Goal: Task Accomplishment & Management: Use online tool/utility

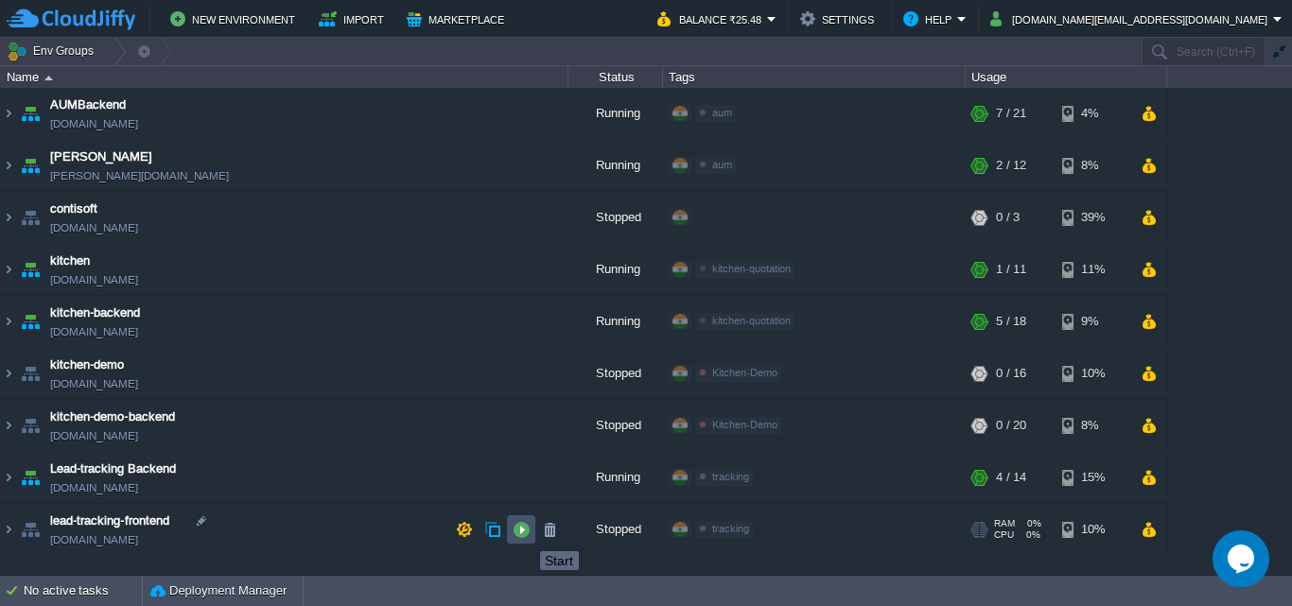
click at [526, 534] on button "button" at bounding box center [521, 529] width 17 height 17
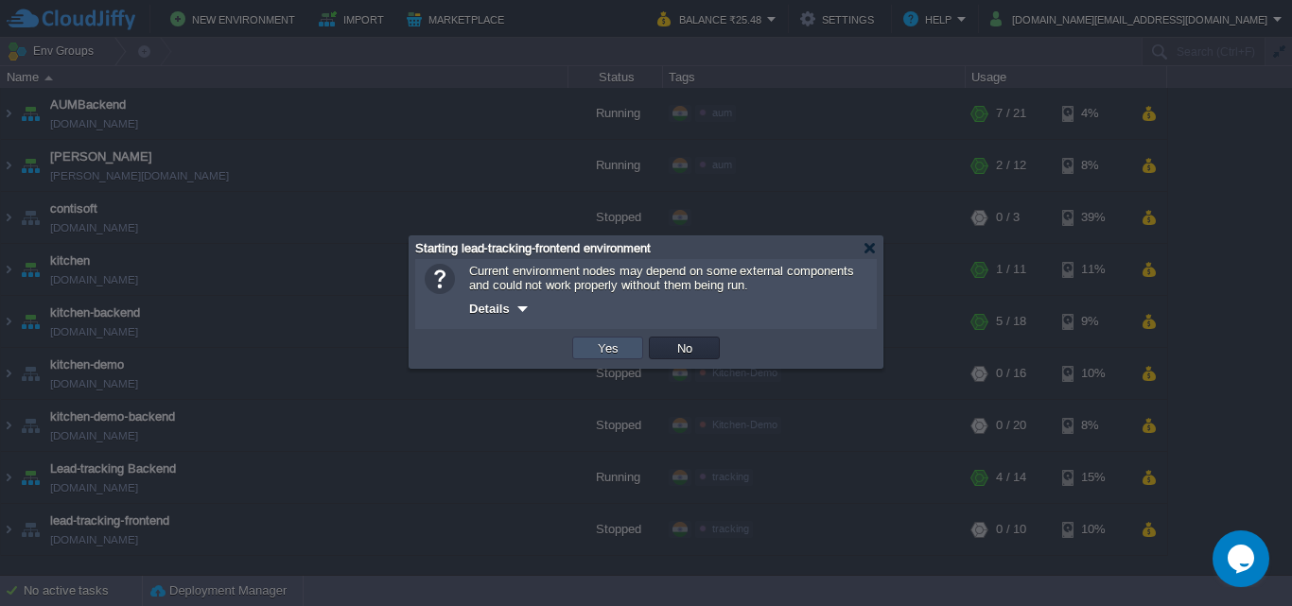
click at [602, 346] on button "Yes" at bounding box center [608, 347] width 32 height 17
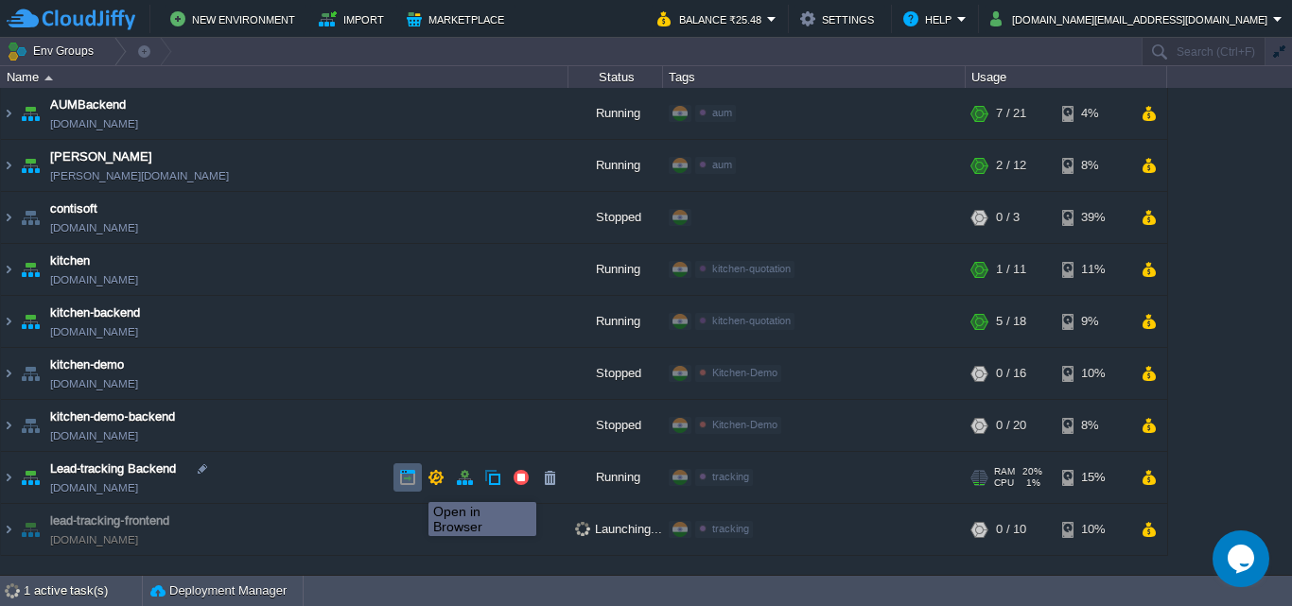
click at [414, 485] on button "button" at bounding box center [407, 477] width 17 height 17
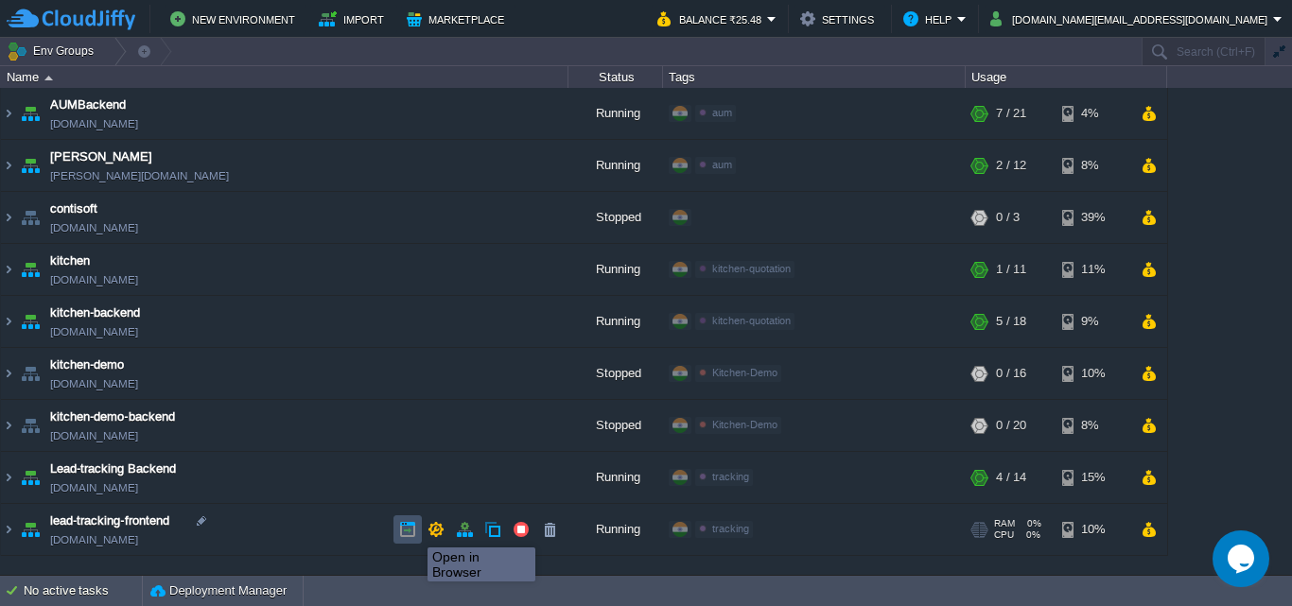
click at [413, 531] on button "button" at bounding box center [407, 529] width 17 height 17
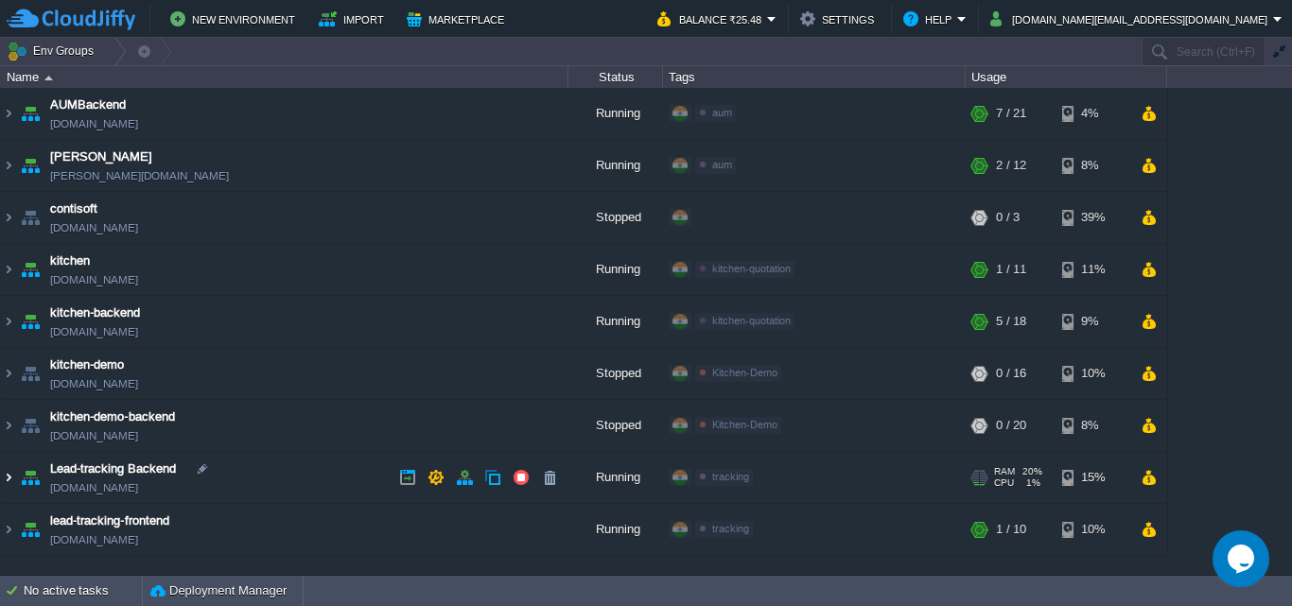
click at [8, 482] on img at bounding box center [8, 477] width 15 height 51
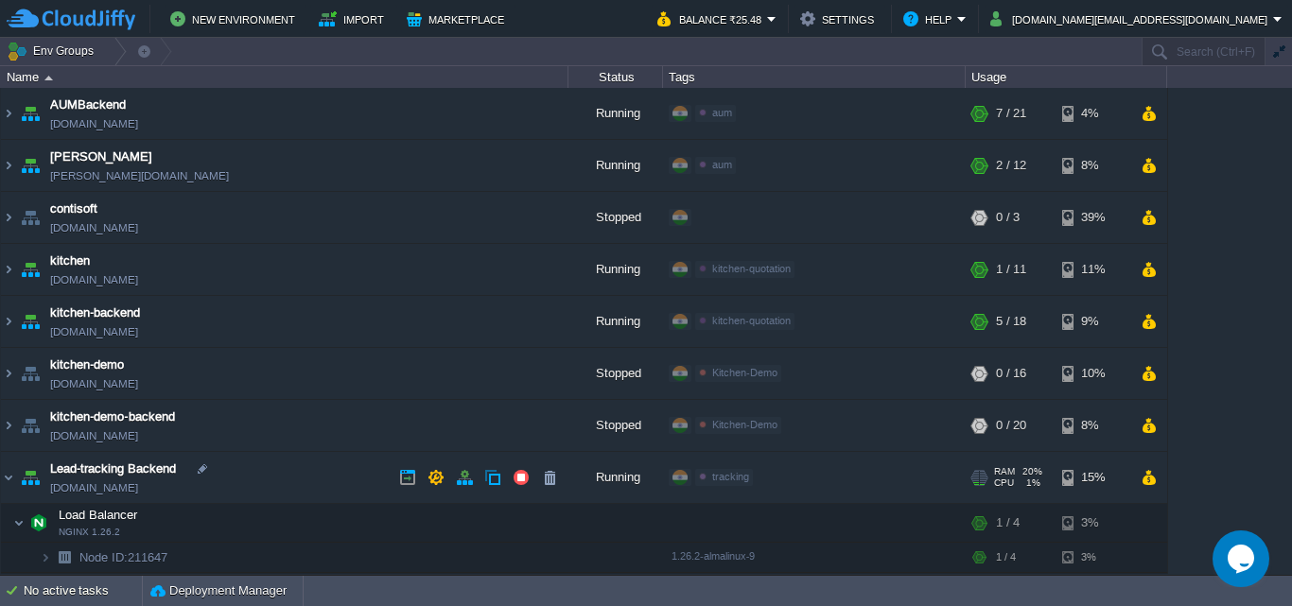
scroll to position [219, 0]
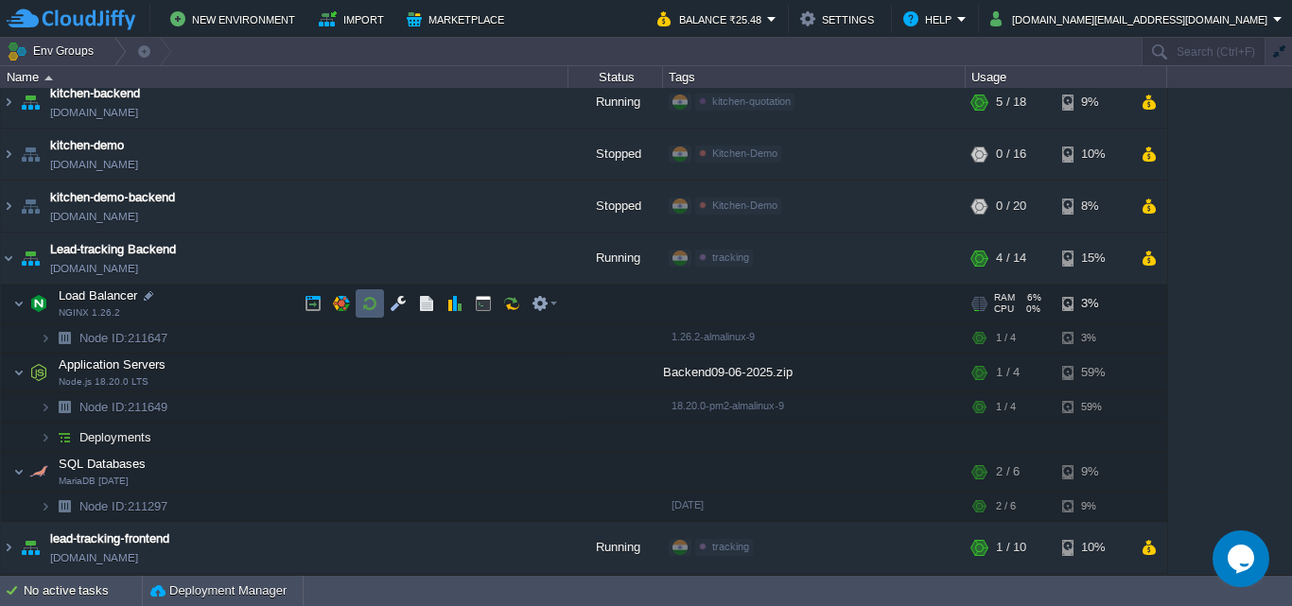
click at [361, 309] on button "button" at bounding box center [369, 303] width 17 height 17
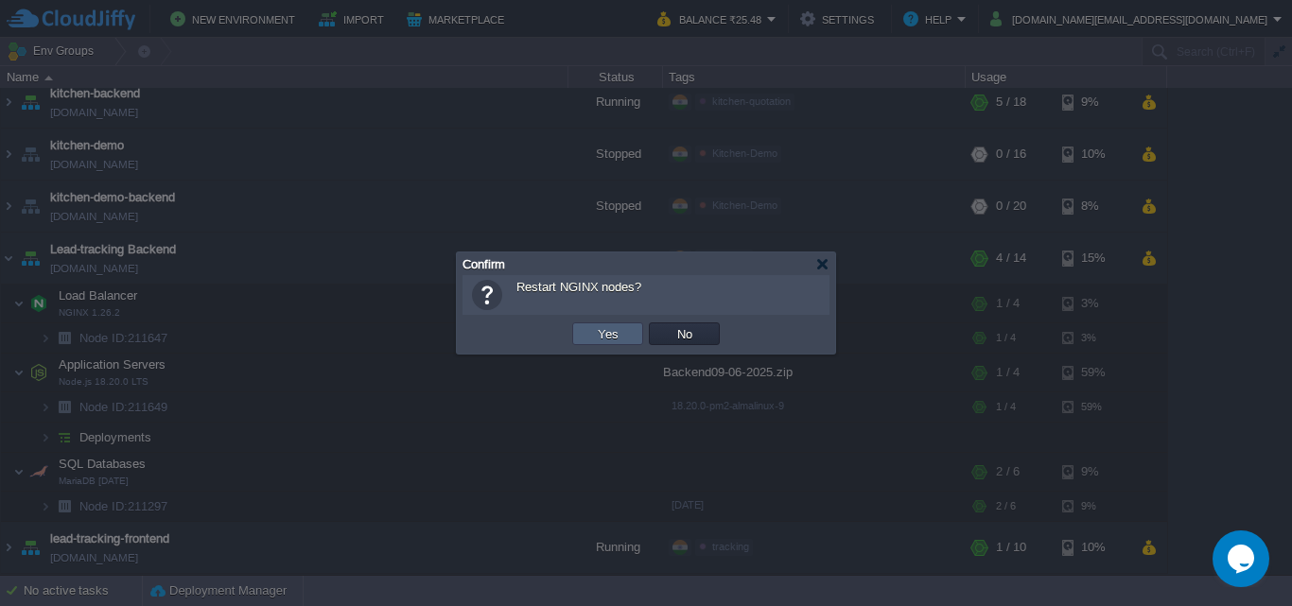
click at [586, 341] on td "Yes" at bounding box center [607, 333] width 71 height 23
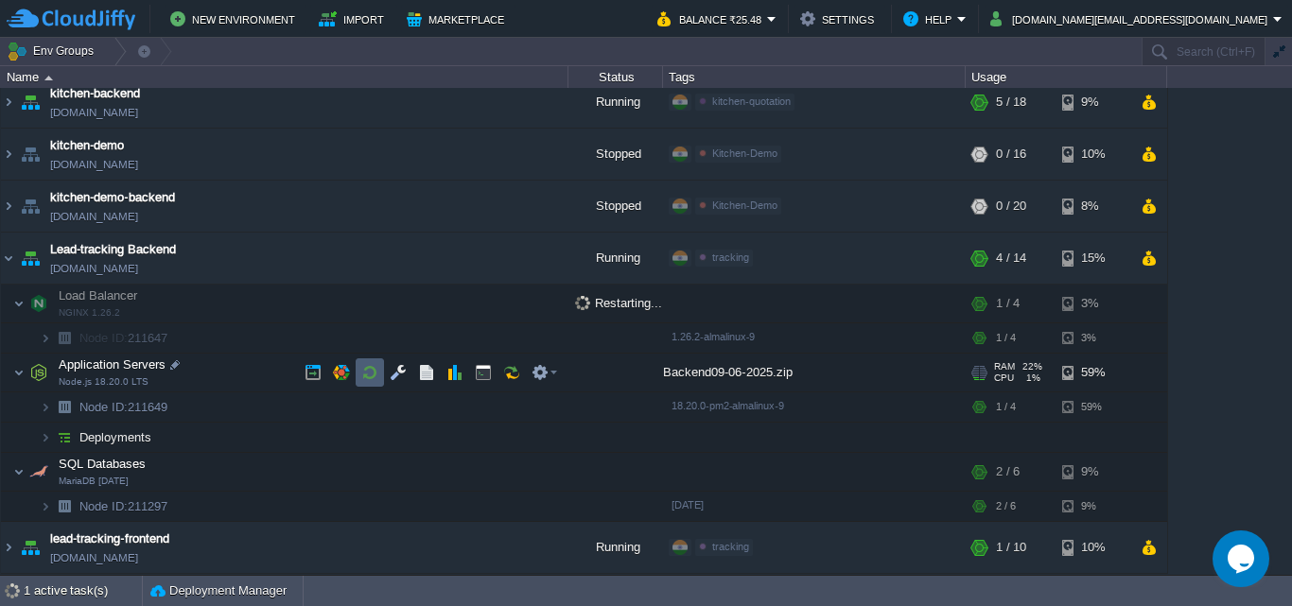
click at [368, 382] on td at bounding box center [370, 372] width 28 height 28
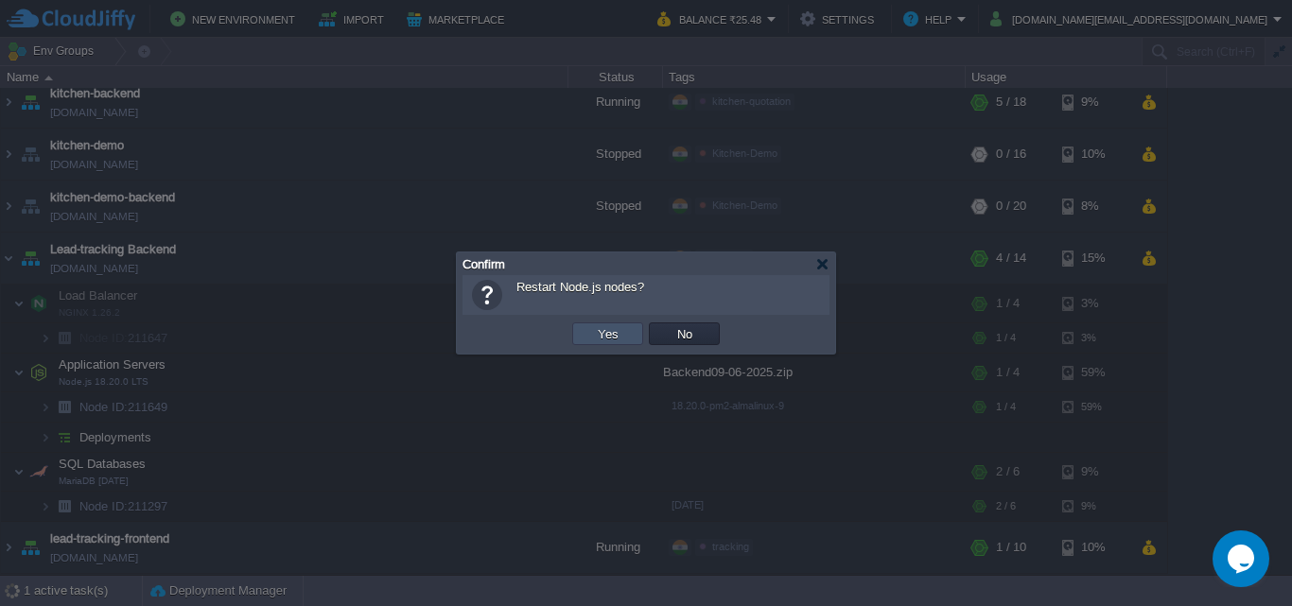
click at [598, 341] on button "Yes" at bounding box center [608, 333] width 32 height 17
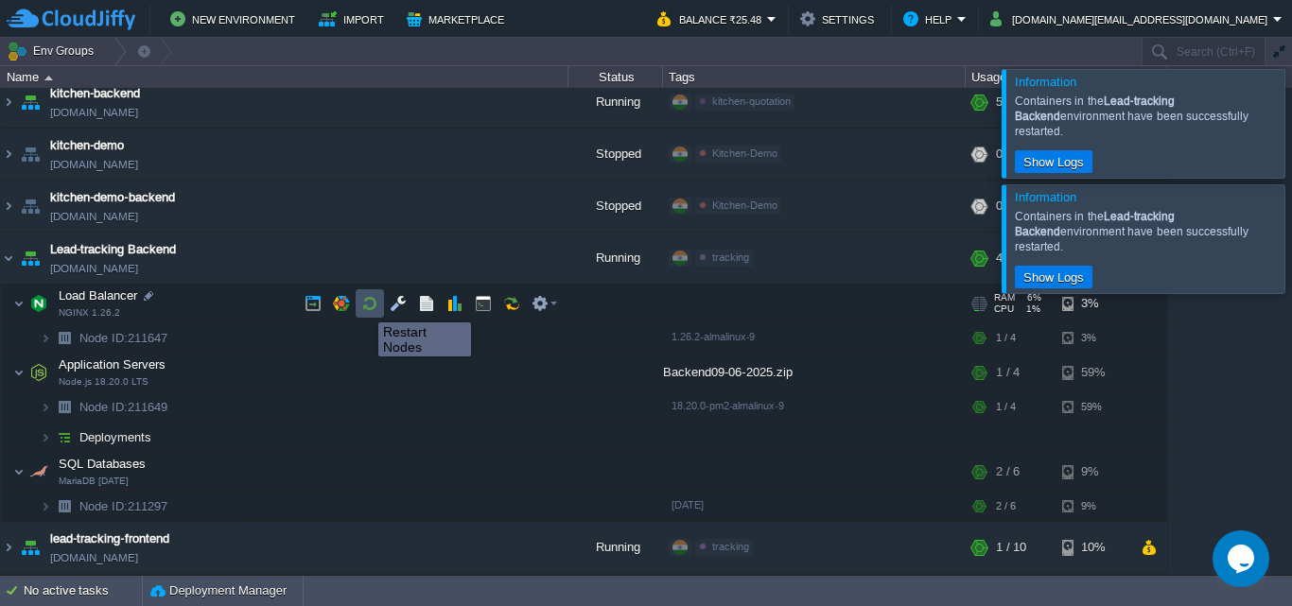
click at [364, 305] on button "button" at bounding box center [369, 303] width 17 height 17
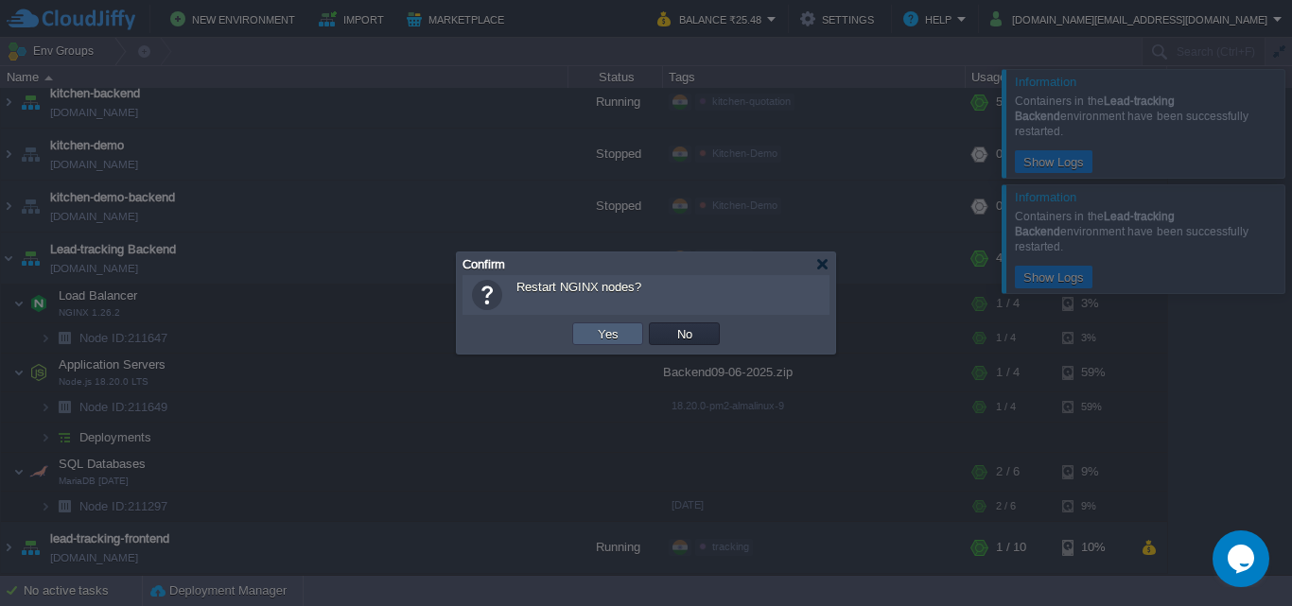
click at [630, 342] on td "Yes" at bounding box center [607, 333] width 71 height 23
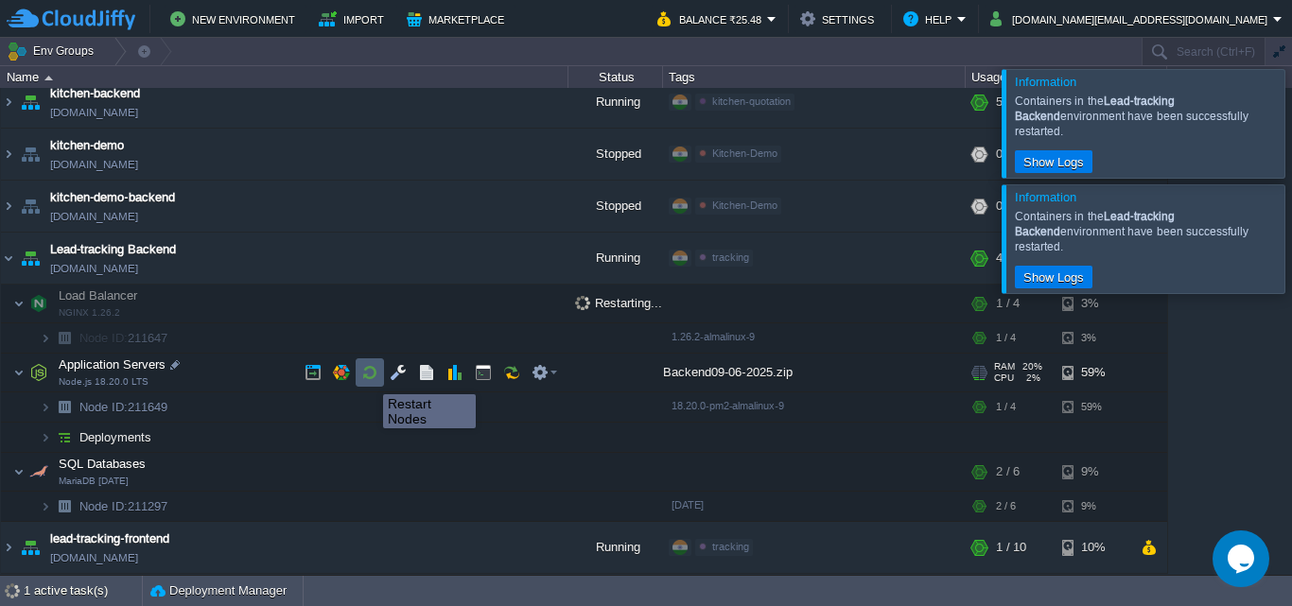
click at [369, 377] on button "button" at bounding box center [369, 372] width 17 height 17
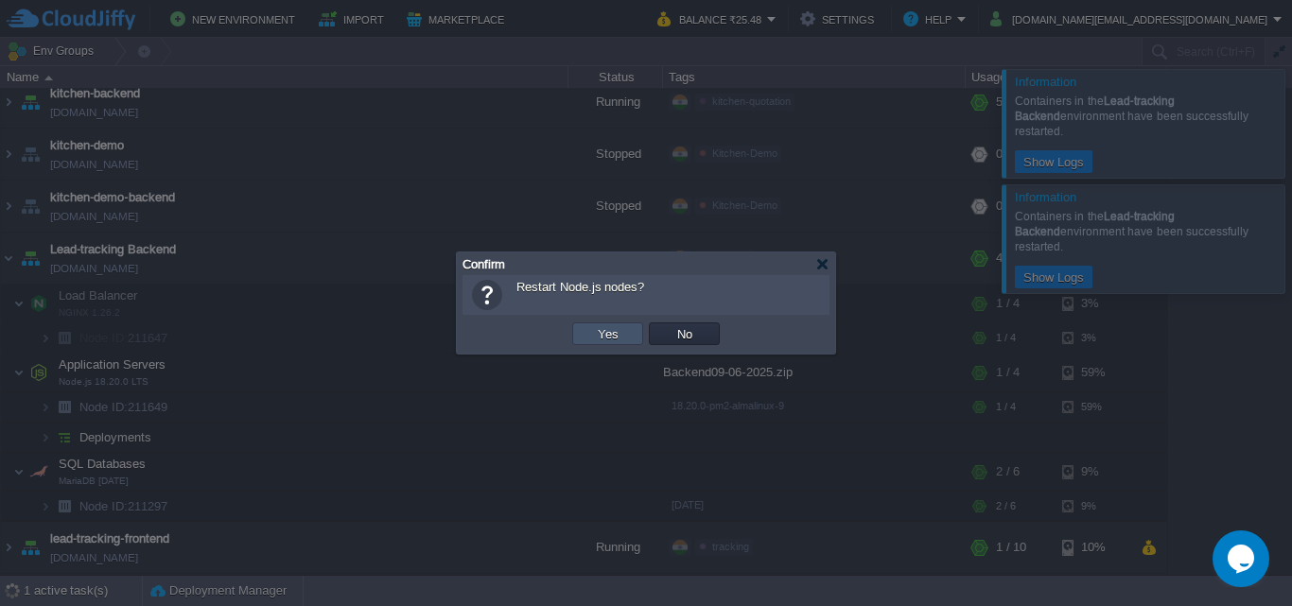
click at [622, 334] on button "Yes" at bounding box center [608, 333] width 32 height 17
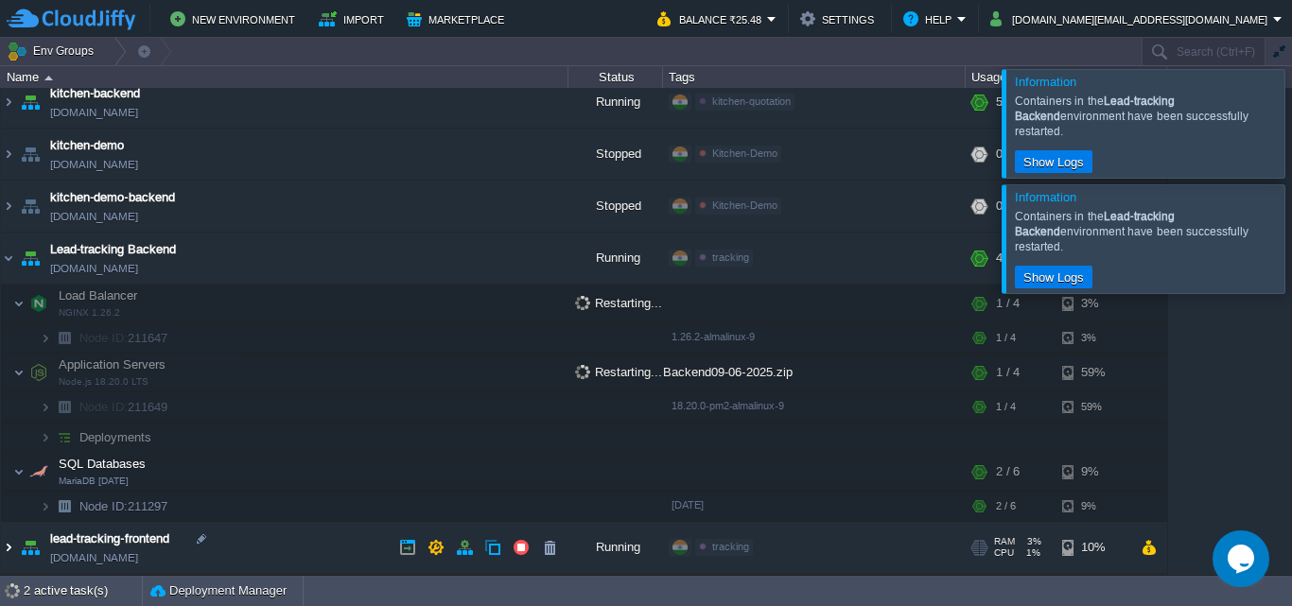
click at [8, 554] on img at bounding box center [8, 547] width 15 height 51
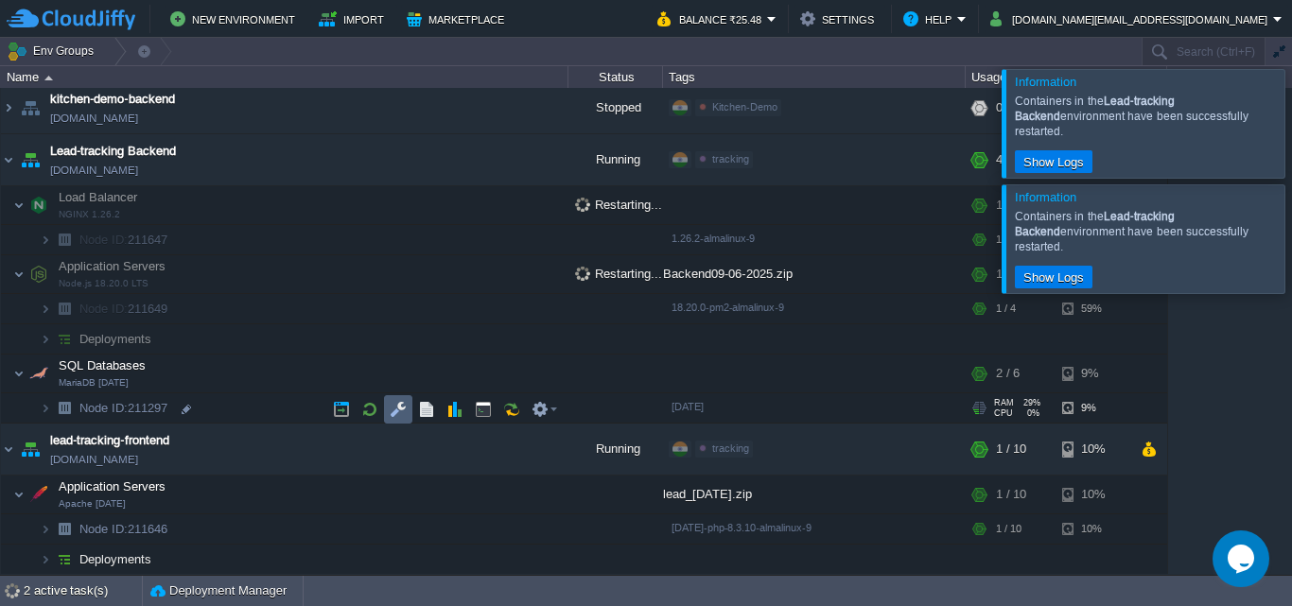
scroll to position [319, 0]
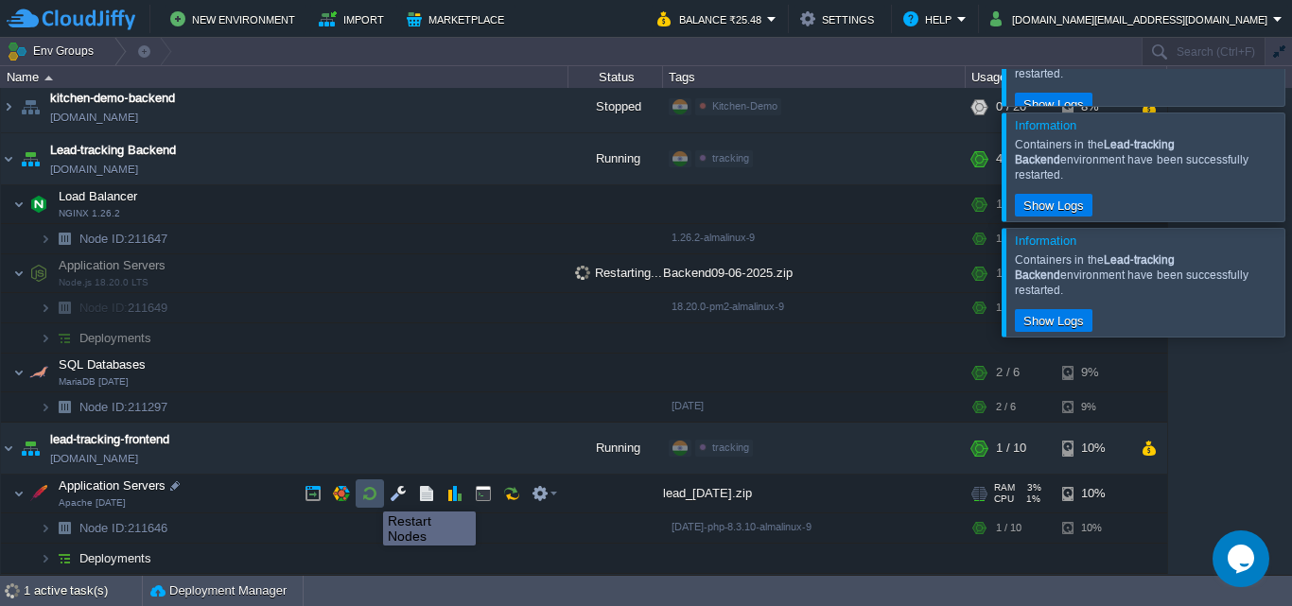
click at [369, 495] on button "button" at bounding box center [369, 493] width 17 height 17
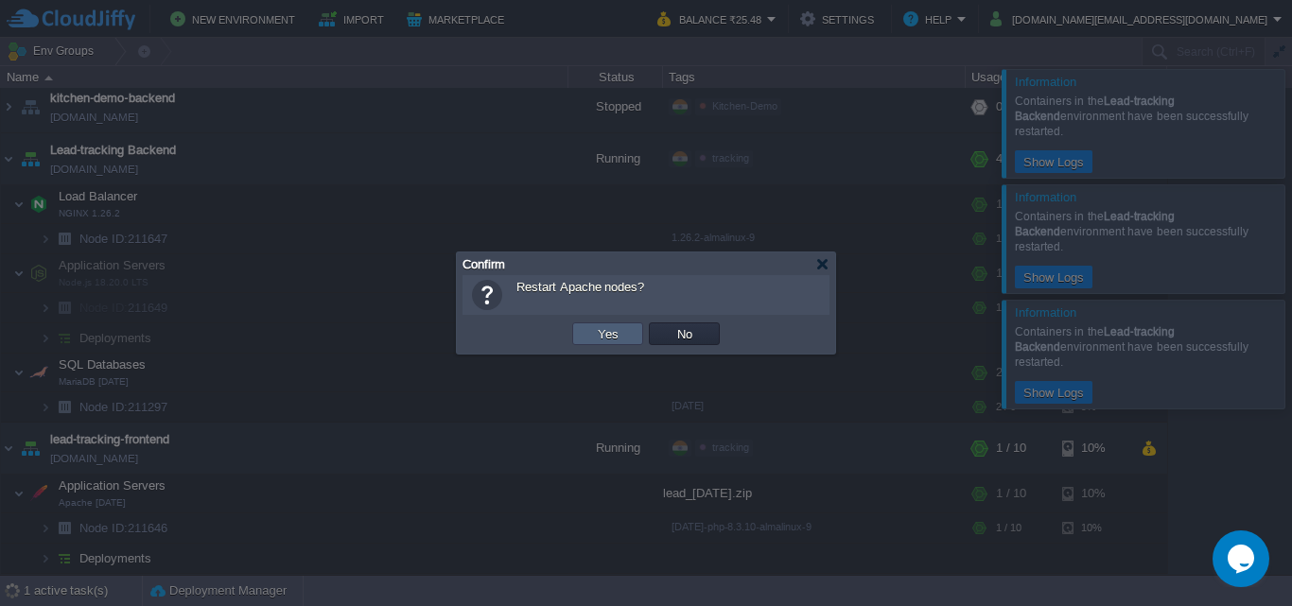
click at [609, 331] on button "Yes" at bounding box center [608, 333] width 32 height 17
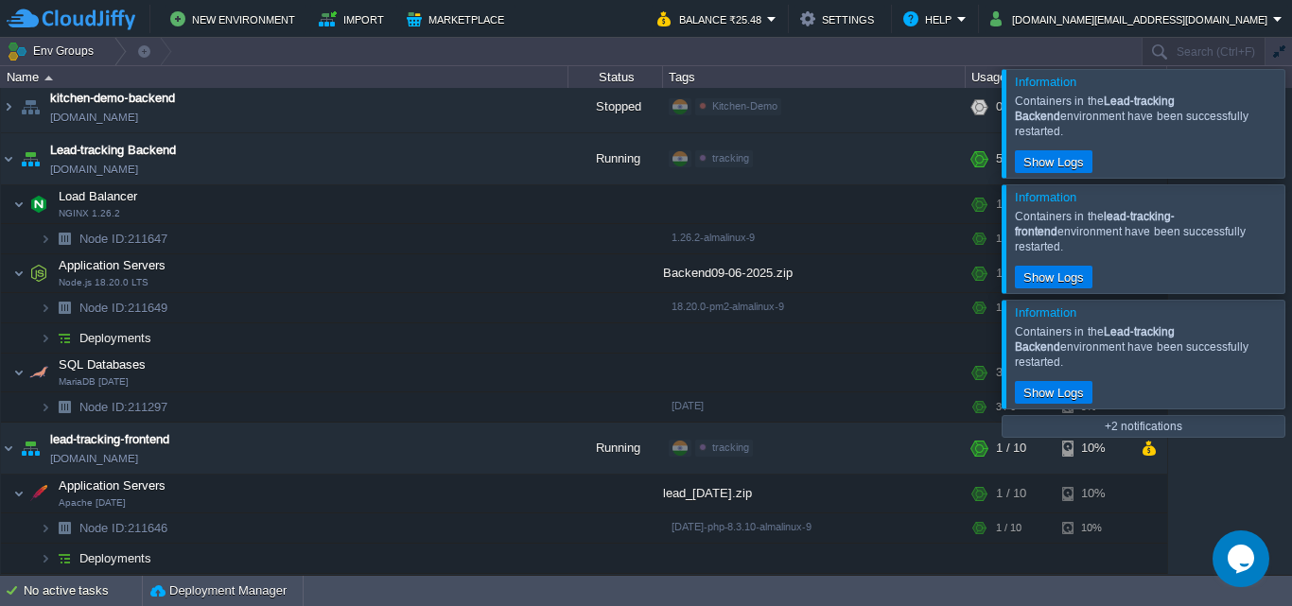
click at [1291, 109] on div at bounding box center [1314, 123] width 0 height 108
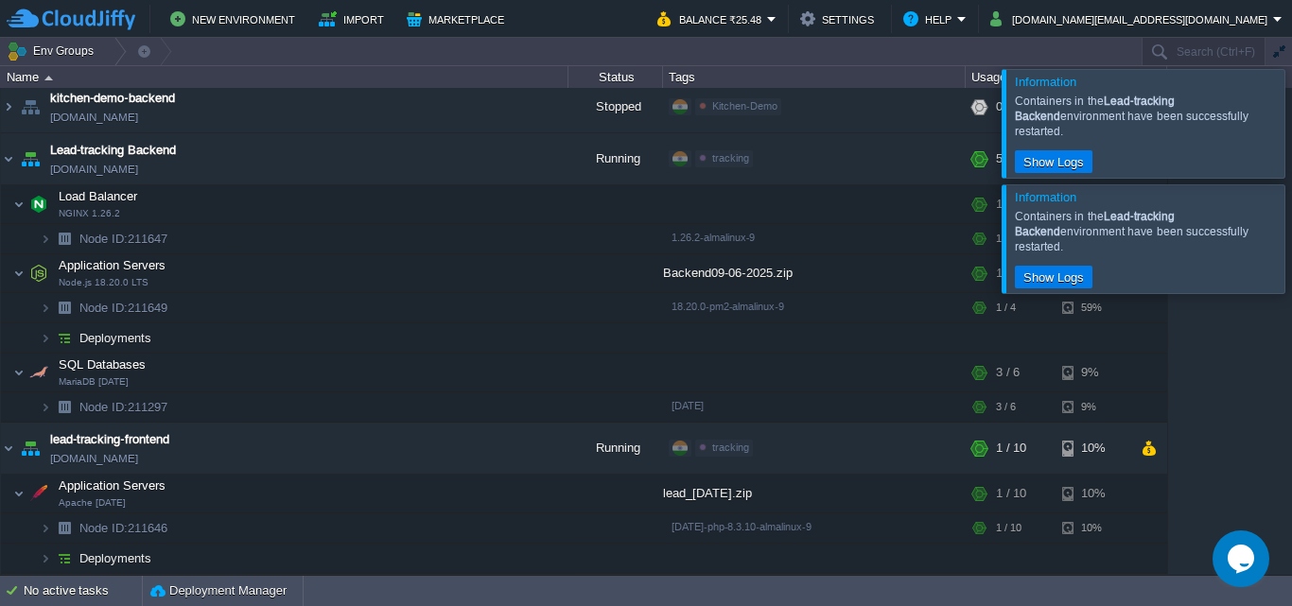
click at [1291, 109] on div at bounding box center [1314, 123] width 0 height 108
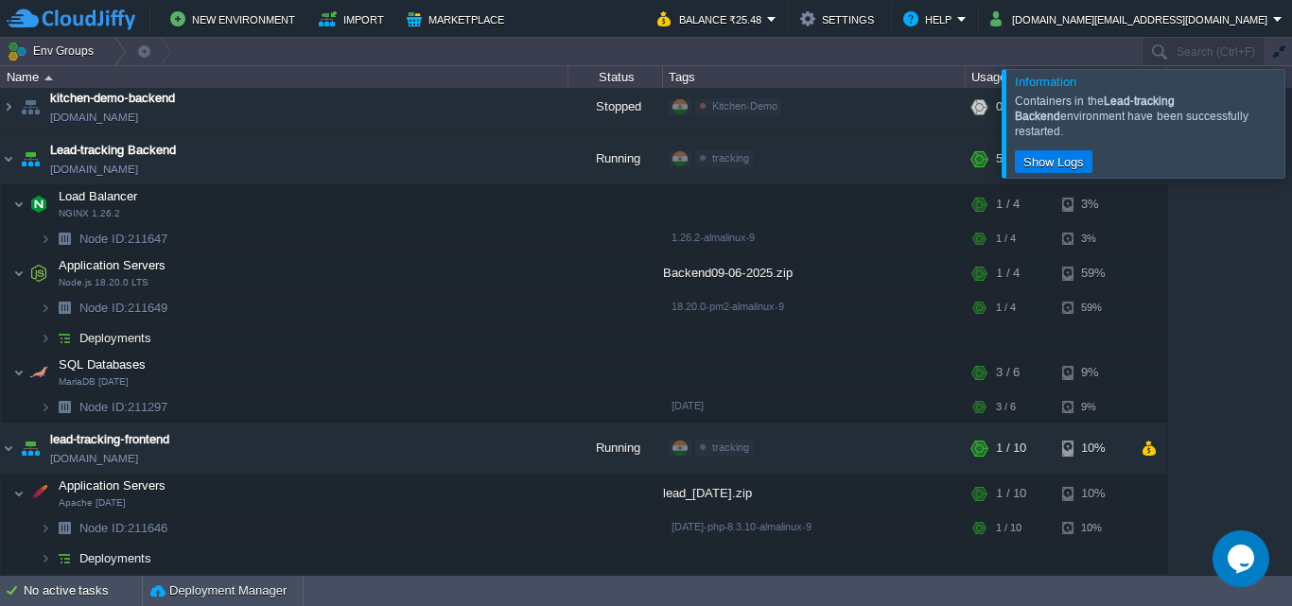
click at [1291, 109] on div at bounding box center [1314, 123] width 0 height 108
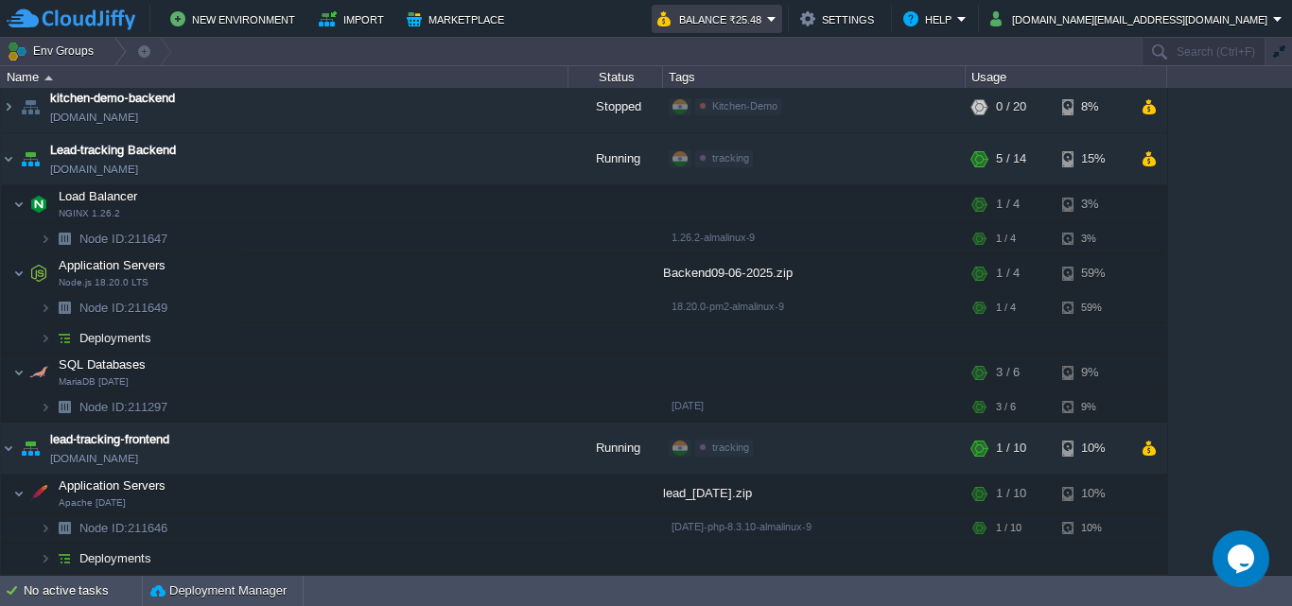
click at [776, 18] on em "Balance ₹25.48" at bounding box center [716, 19] width 119 height 23
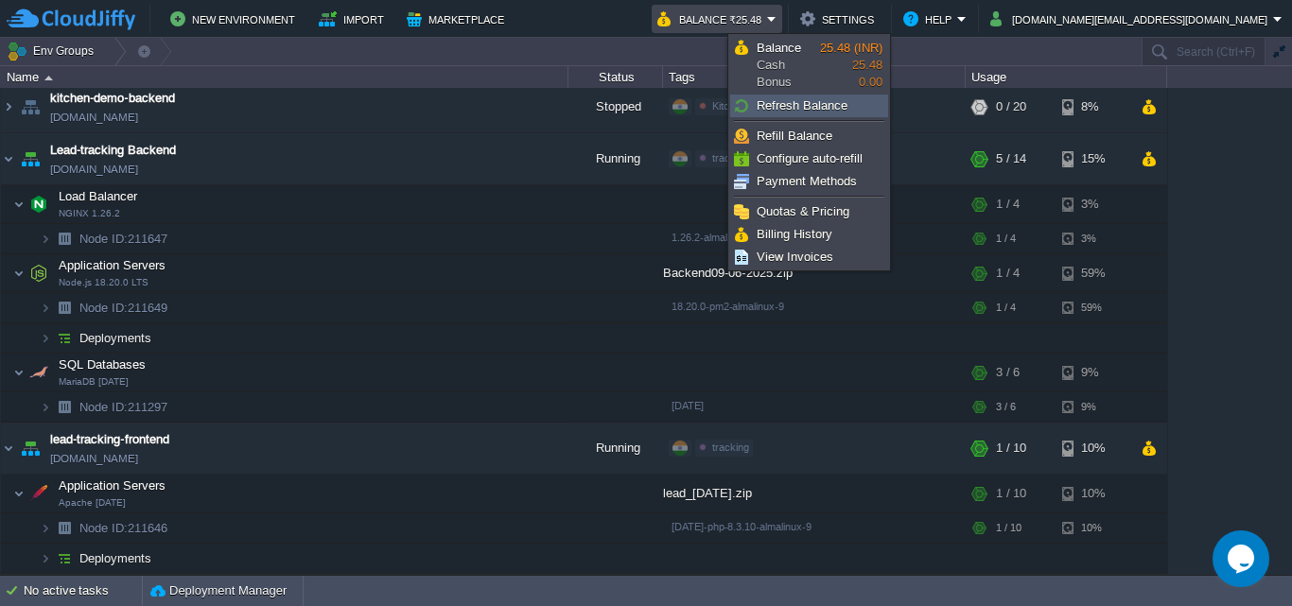
click at [817, 99] on span "Refresh Balance" at bounding box center [802, 105] width 91 height 14
click at [800, 132] on span "Refill Balance" at bounding box center [795, 136] width 76 height 14
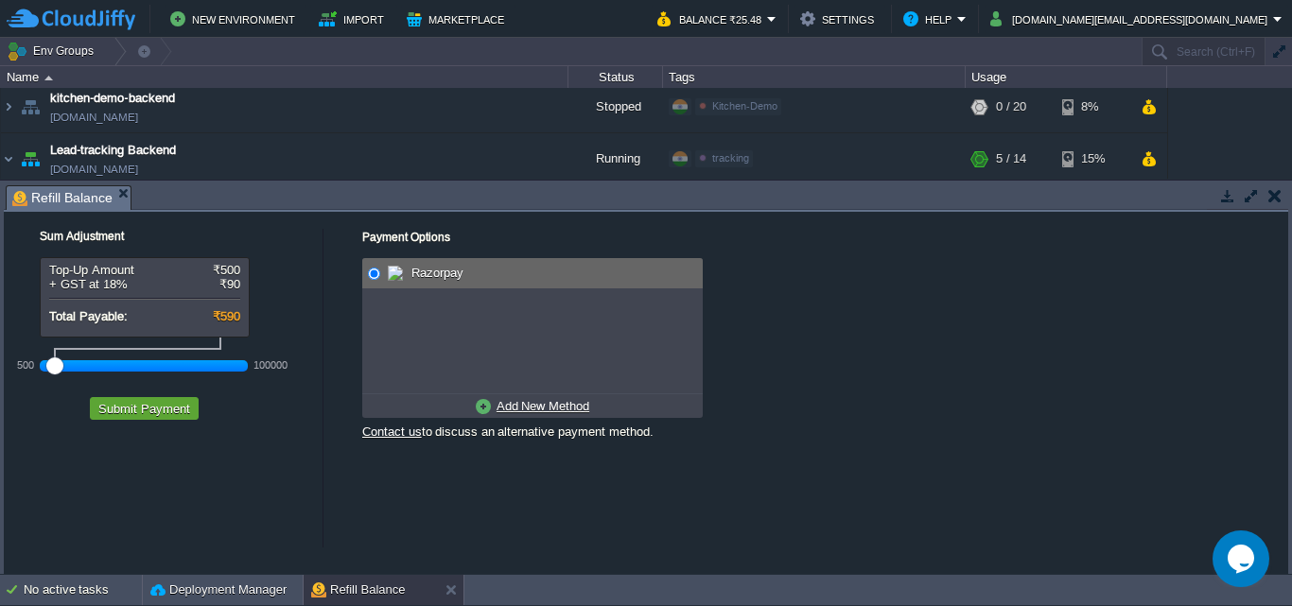
drag, startPoint x: 91, startPoint y: 366, endPoint x: 0, endPoint y: 364, distance: 90.8
click at [0, 364] on div "Tasks Activity Log Archive Git / SVN Refill Balance Sum Adjustment Top-Up Amoun…" at bounding box center [646, 377] width 1292 height 393
click at [165, 410] on button "Submit Payment" at bounding box center [144, 408] width 103 height 17
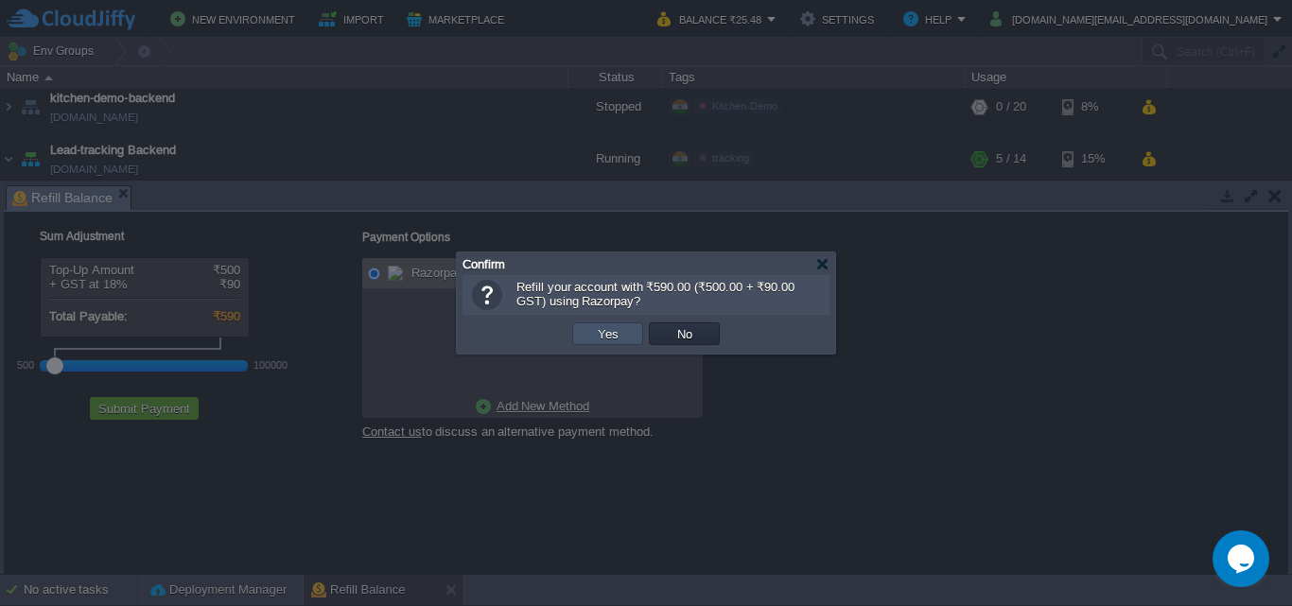
click at [614, 327] on button "Yes" at bounding box center [608, 333] width 32 height 17
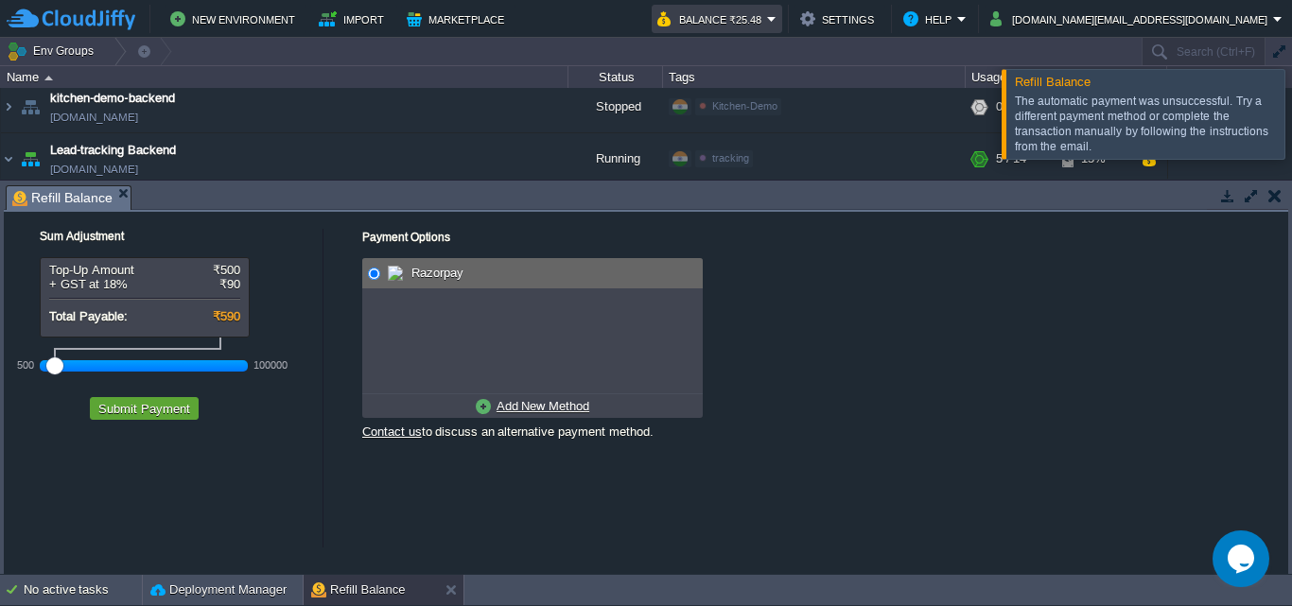
click at [776, 17] on em "Balance ₹25.48" at bounding box center [716, 19] width 119 height 23
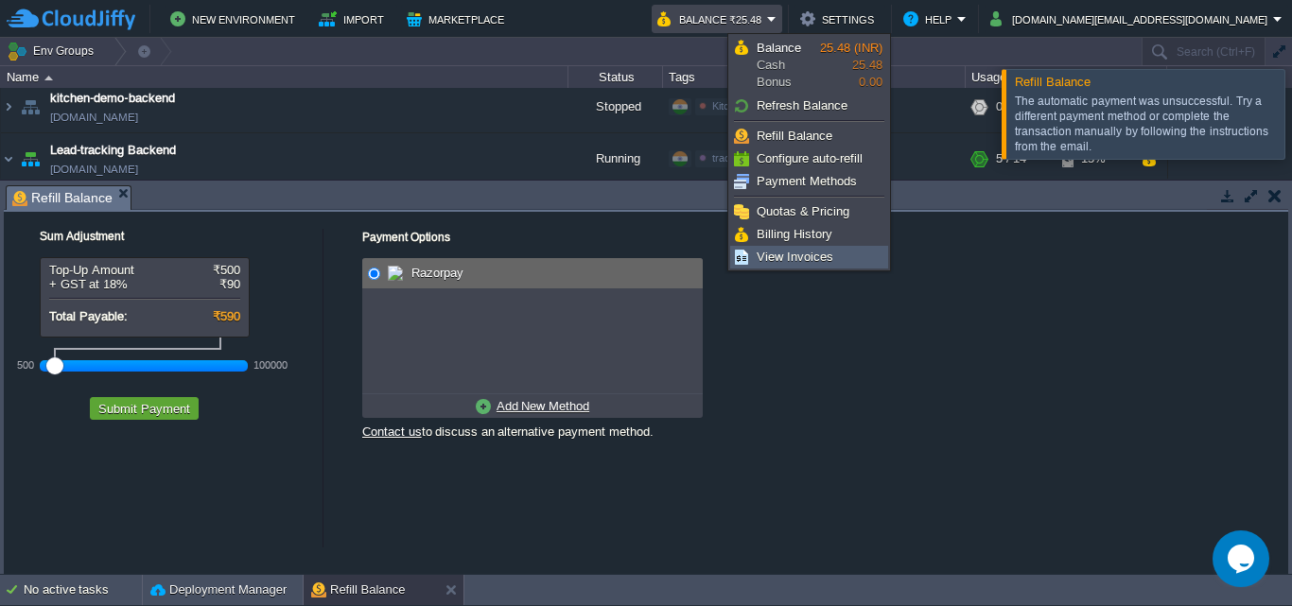
click at [786, 258] on span "View Invoices" at bounding box center [795, 257] width 77 height 14
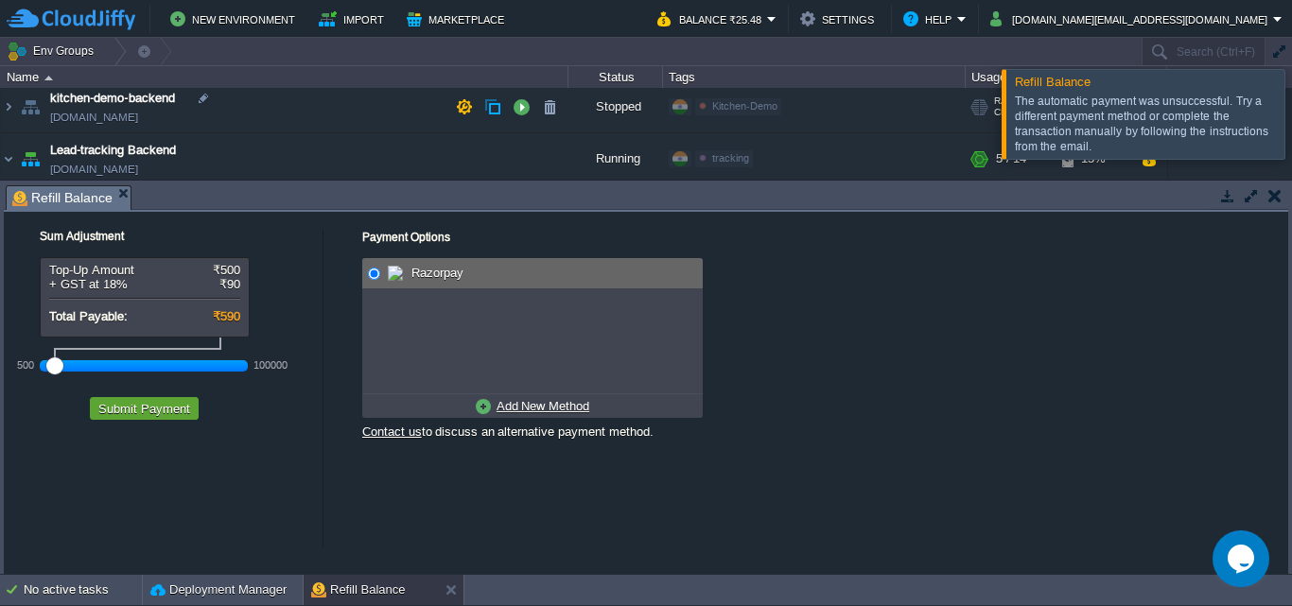
drag, startPoint x: 1127, startPoint y: 314, endPoint x: 847, endPoint y: 96, distance: 354.5
click at [847, 96] on div "Env Groups Search (Ctrl+F) auto-gen Name Status Tags Usage AUMBackend [DOMAIN_N…" at bounding box center [646, 306] width 1292 height 537
click at [776, 11] on em "Balance ₹25.48" at bounding box center [716, 19] width 119 height 23
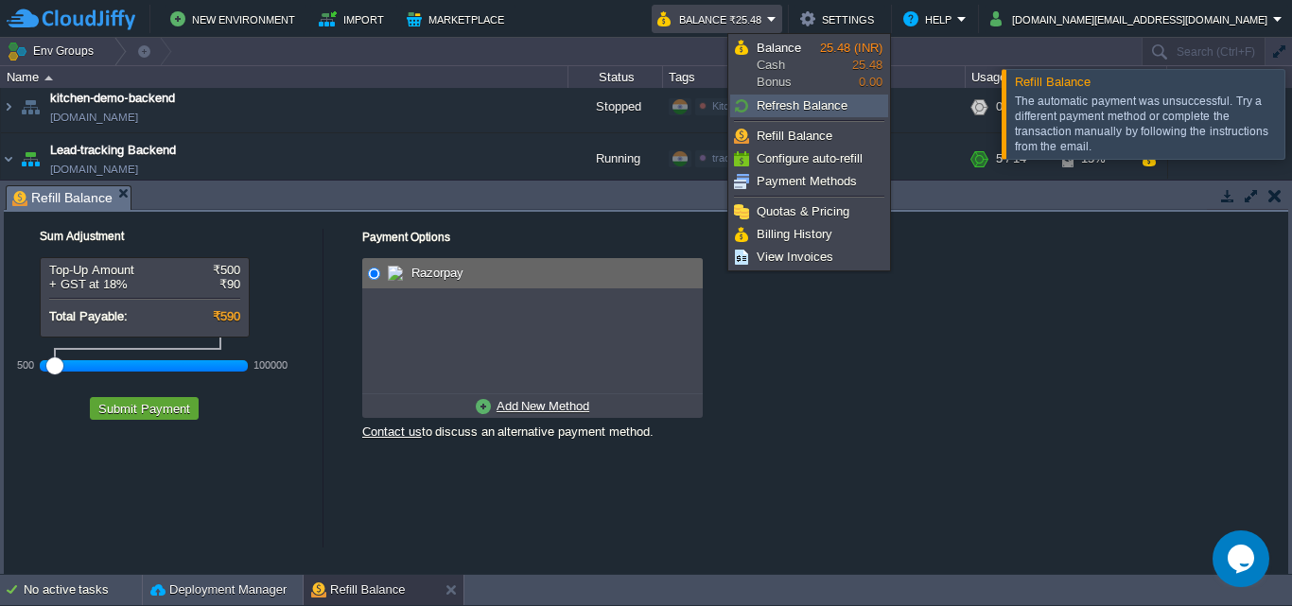
click at [826, 100] on span "Refresh Balance" at bounding box center [802, 105] width 91 height 14
click at [822, 102] on span "Refresh Balance" at bounding box center [802, 105] width 91 height 14
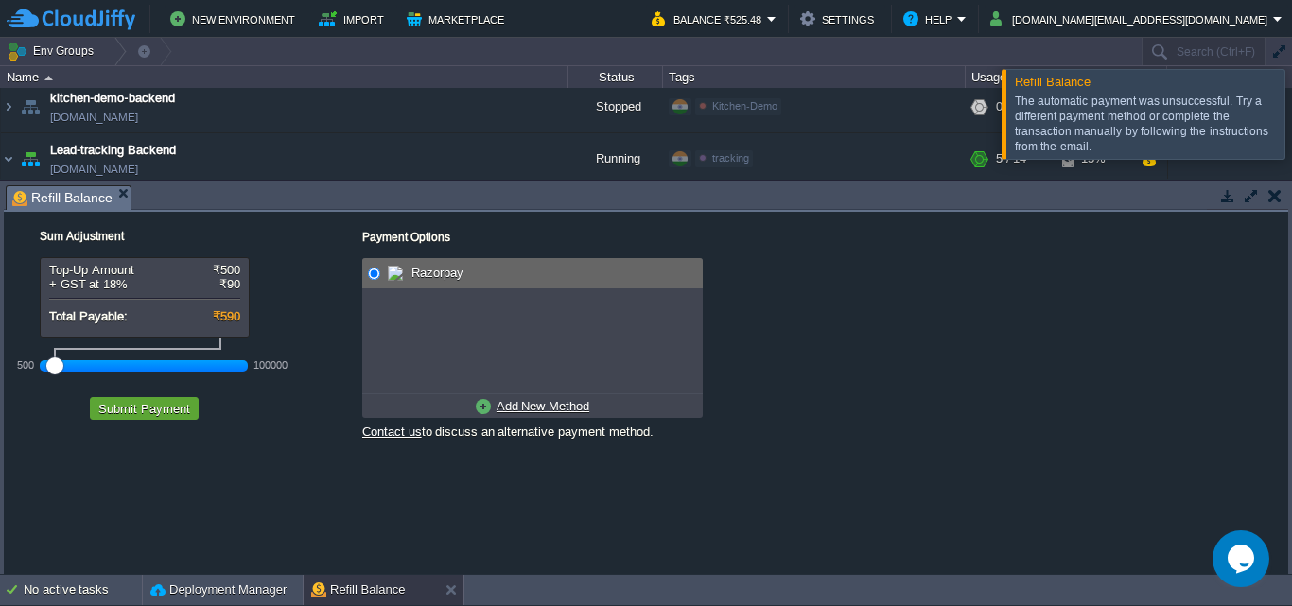
click at [980, 366] on div "Payment Options No payment methods available Razorpay Add New Method Contact us…" at bounding box center [806, 335] width 964 height 247
click at [1277, 200] on button "button" at bounding box center [1274, 195] width 13 height 17
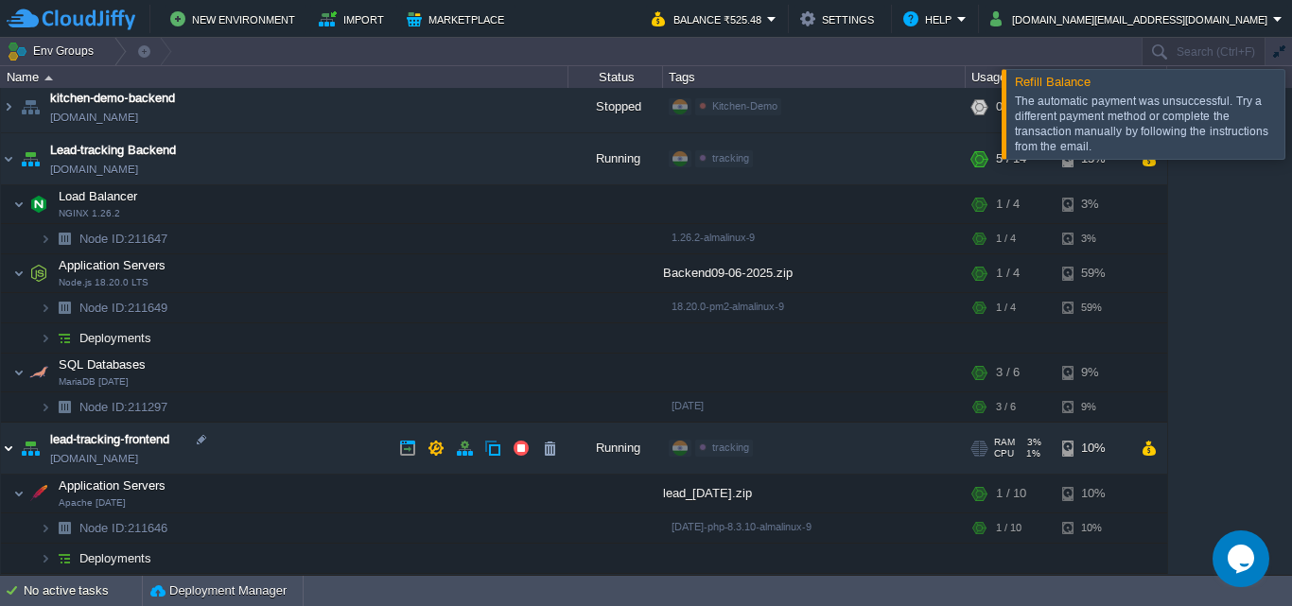
click at [14, 451] on img at bounding box center [8, 448] width 15 height 51
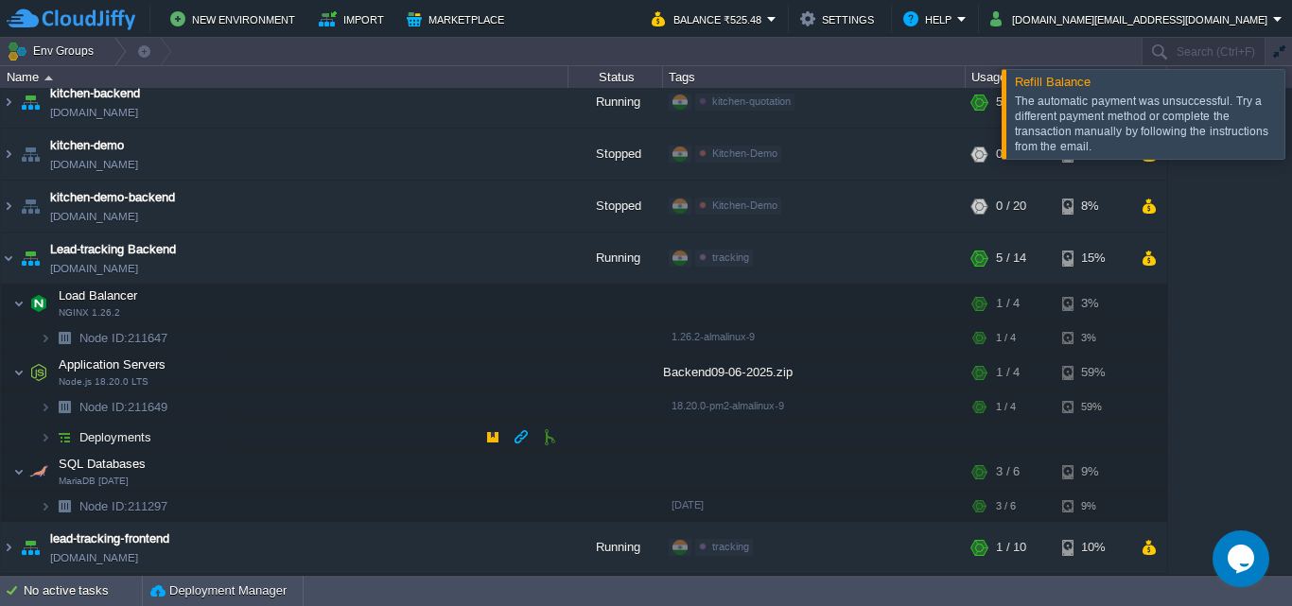
scroll to position [219, 0]
click at [13, 258] on img at bounding box center [8, 258] width 15 height 51
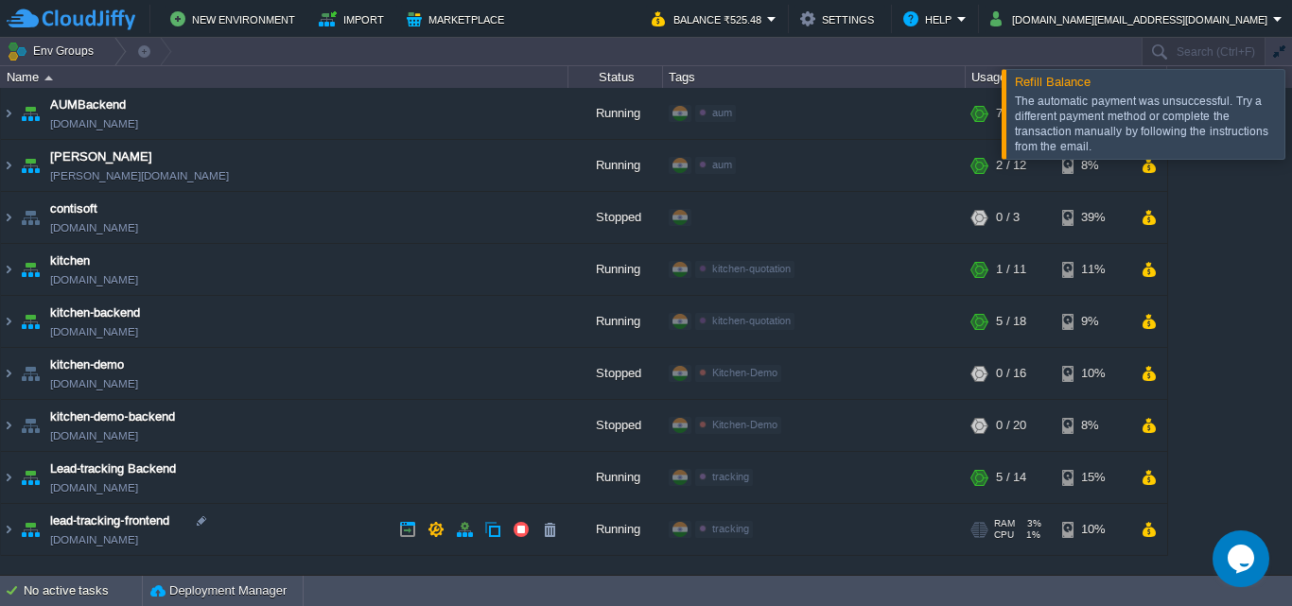
click at [431, 512] on td "lead-tracking-frontend [DOMAIN_NAME]" at bounding box center [284, 530] width 567 height 52
click at [413, 528] on button "button" at bounding box center [407, 529] width 17 height 17
